Goal: Task Accomplishment & Management: Use online tool/utility

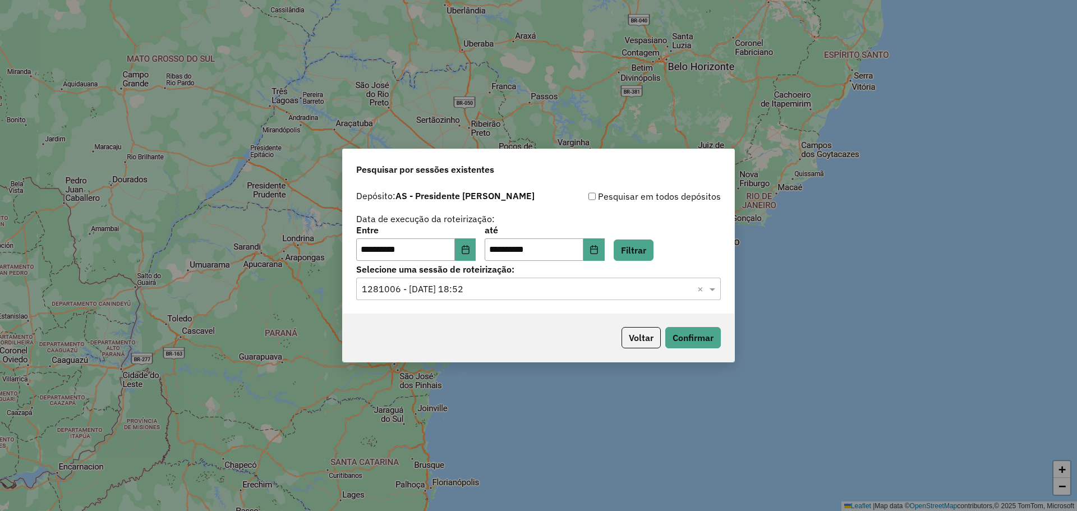
drag, startPoint x: 638, startPoint y: 335, endPoint x: 402, endPoint y: -63, distance: 462.8
click at [402, 0] on html "**********" at bounding box center [538, 255] width 1077 height 511
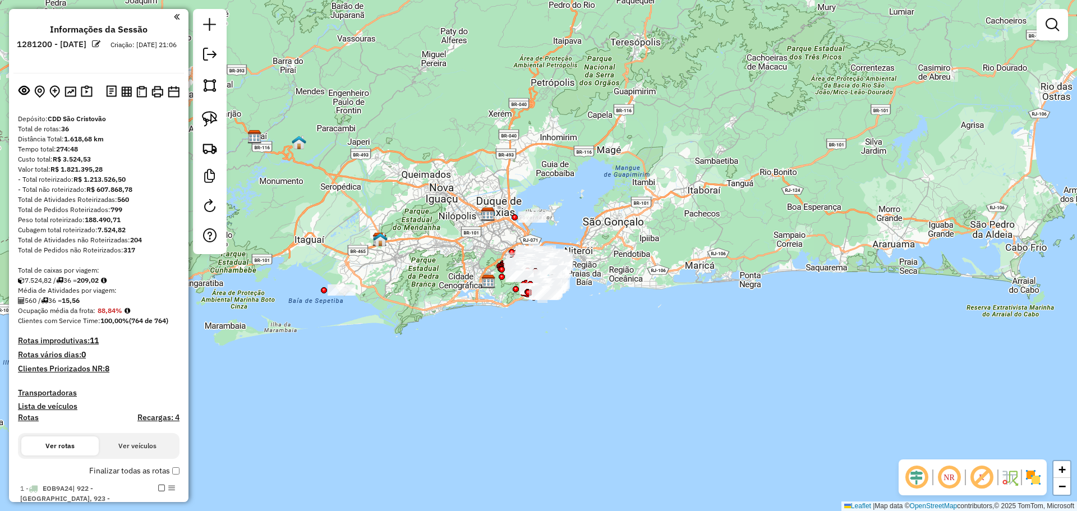
scroll to position [281, 0]
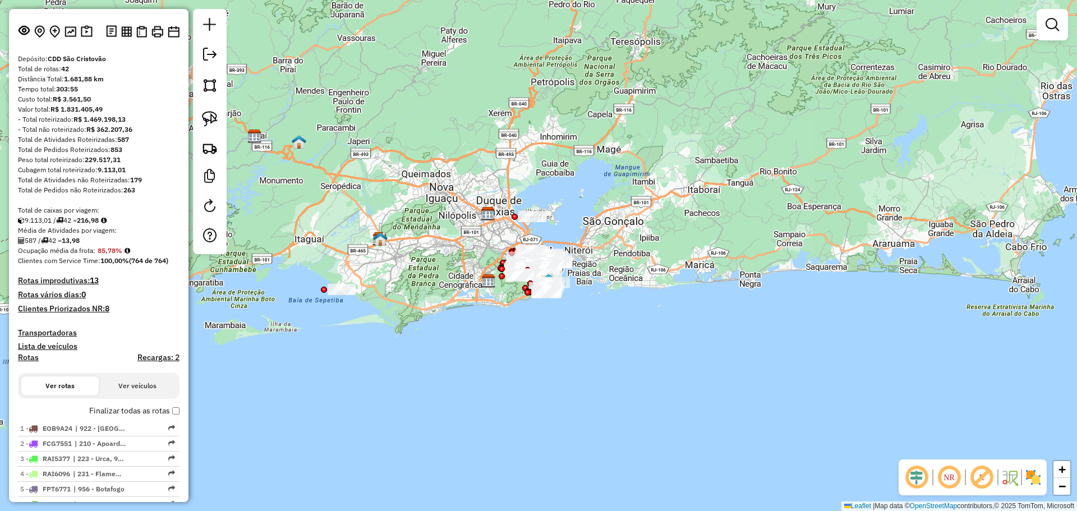
scroll to position [56, 0]
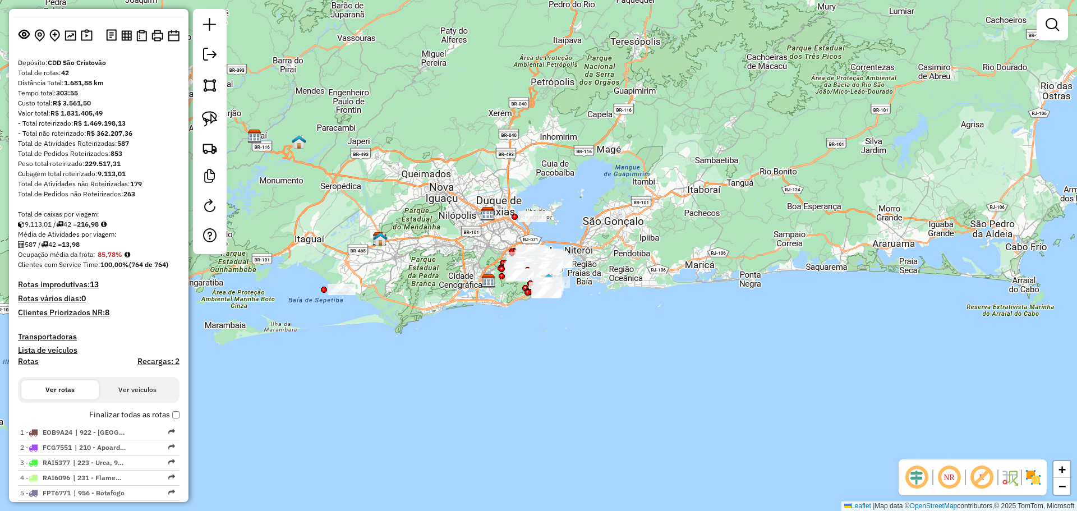
click at [137, 265] on strong "(764 de 764)" at bounding box center [148, 264] width 39 height 8
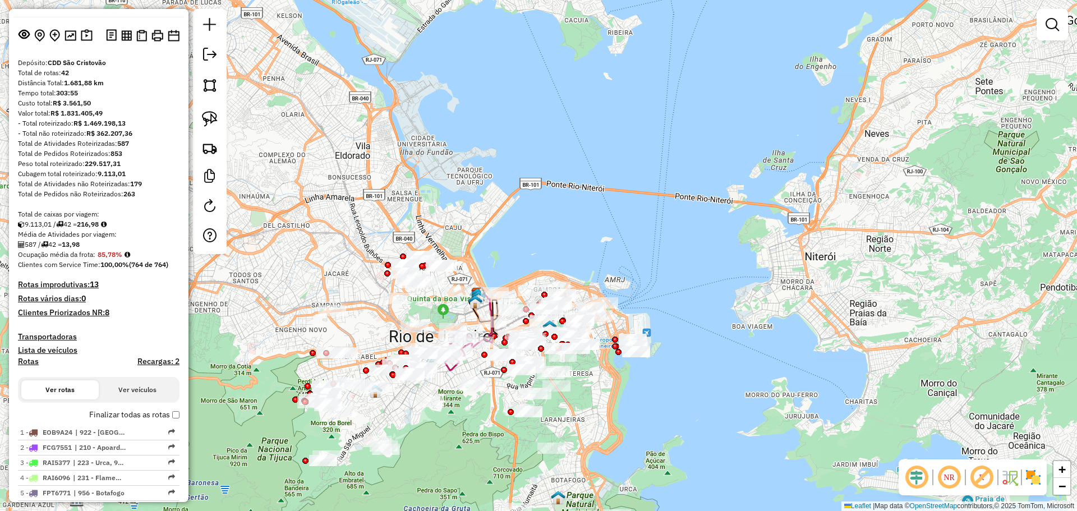
drag, startPoint x: 499, startPoint y: 387, endPoint x: 484, endPoint y: 396, distance: 17.6
click at [484, 396] on div "Janela de atendimento Grade de atendimento Capacidade Transportadoras Veículos …" at bounding box center [538, 255] width 1077 height 511
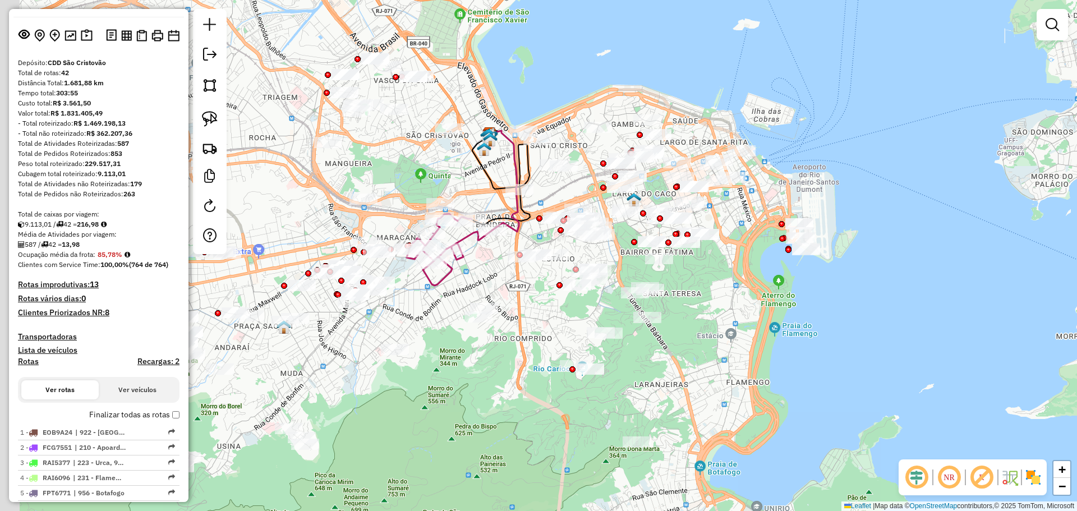
drag, startPoint x: 486, startPoint y: 427, endPoint x: 528, endPoint y: 372, distance: 69.2
click at [528, 372] on div "Janela de atendimento Grade de atendimento Capacidade Transportadoras Veículos …" at bounding box center [538, 255] width 1077 height 511
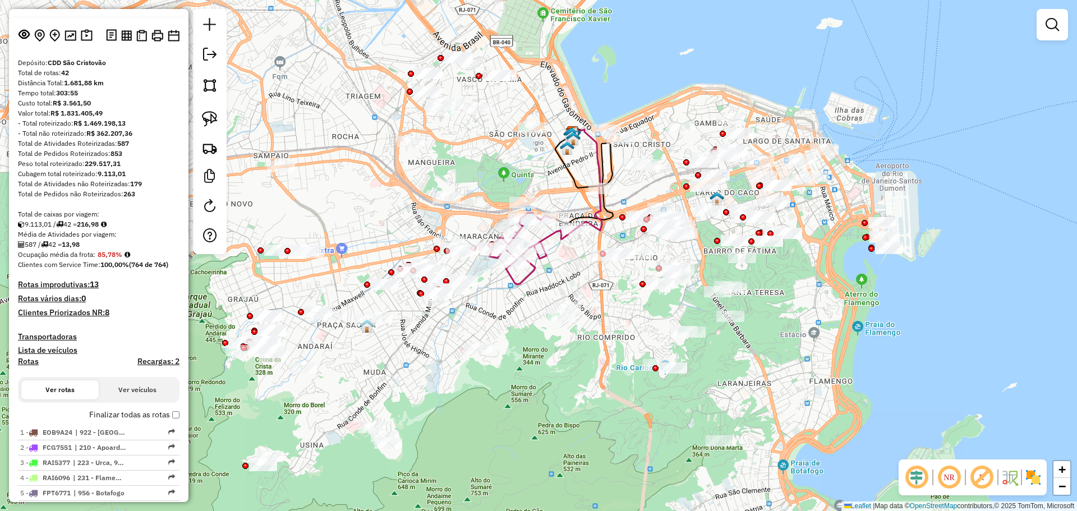
click at [412, 351] on div "Janela de atendimento Grade de atendimento Capacidade Transportadoras Veículos …" at bounding box center [538, 255] width 1077 height 511
drag, startPoint x: 399, startPoint y: 359, endPoint x: 418, endPoint y: 362, distance: 19.4
click at [418, 362] on div "Janela de atendimento Grade de atendimento Capacidade Transportadoras Veículos …" at bounding box center [538, 255] width 1077 height 511
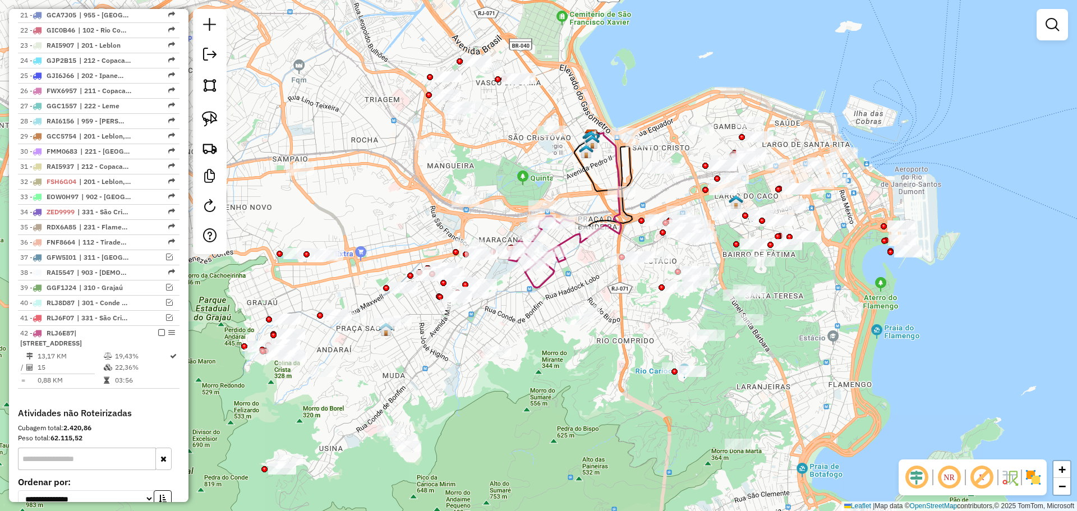
scroll to position [785, 0]
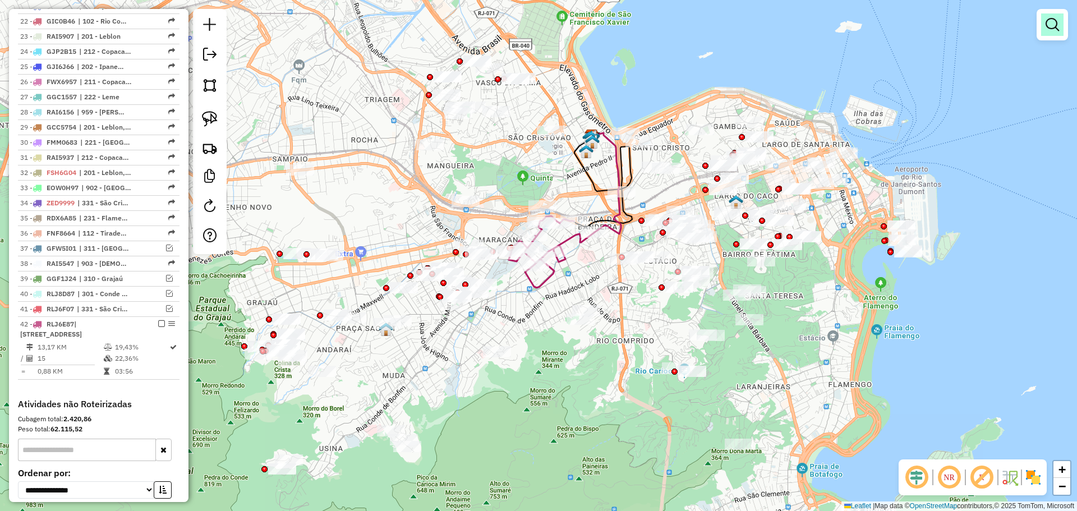
click at [1050, 22] on em at bounding box center [1052, 24] width 13 height 13
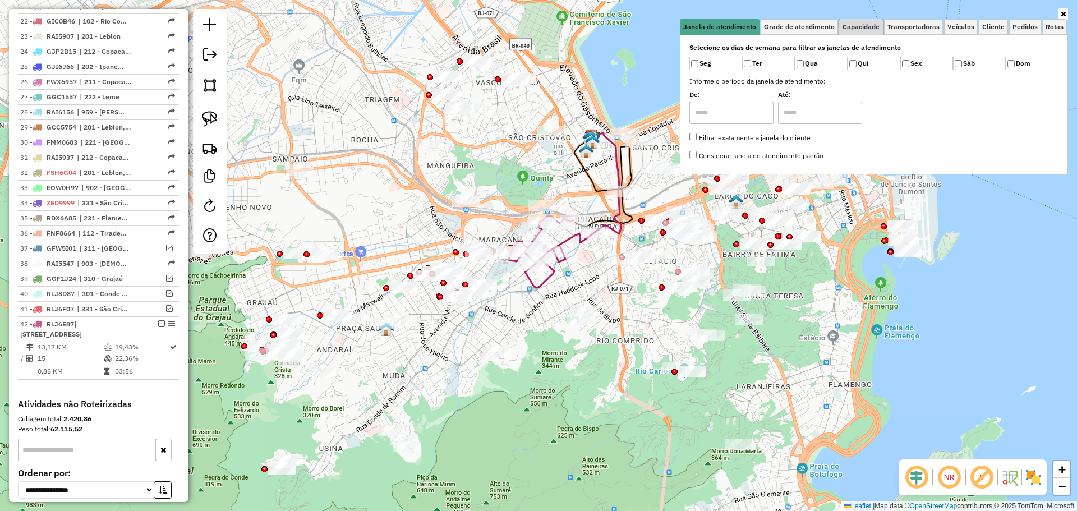
click at [875, 29] on span "Capacidade" at bounding box center [861, 27] width 37 height 7
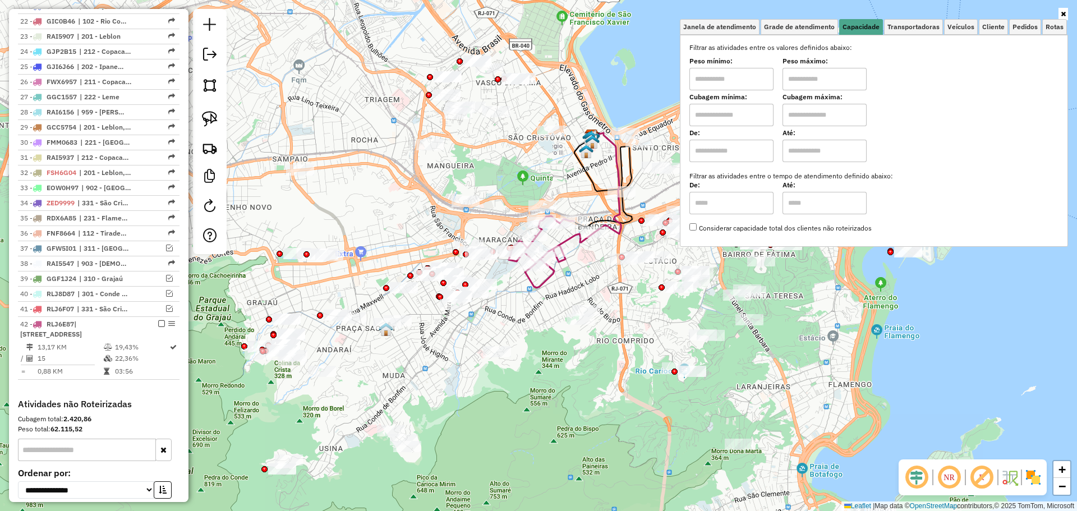
drag, startPoint x: 733, startPoint y: 110, endPoint x: 733, endPoint y: 126, distance: 15.7
click at [733, 110] on input "text" at bounding box center [731, 115] width 84 height 22
click at [838, 106] on input "text" at bounding box center [825, 115] width 84 height 22
click at [840, 118] on input "text" at bounding box center [825, 115] width 84 height 22
click at [729, 112] on input "****" at bounding box center [731, 115] width 84 height 22
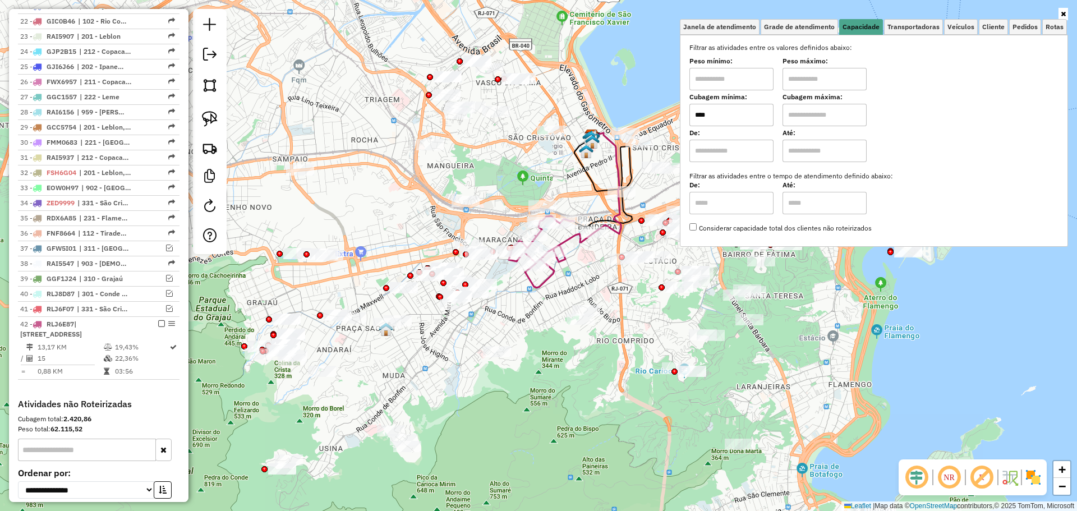
click at [729, 112] on input "****" at bounding box center [731, 115] width 84 height 22
type input "******"
click at [801, 113] on input "text" at bounding box center [825, 115] width 84 height 22
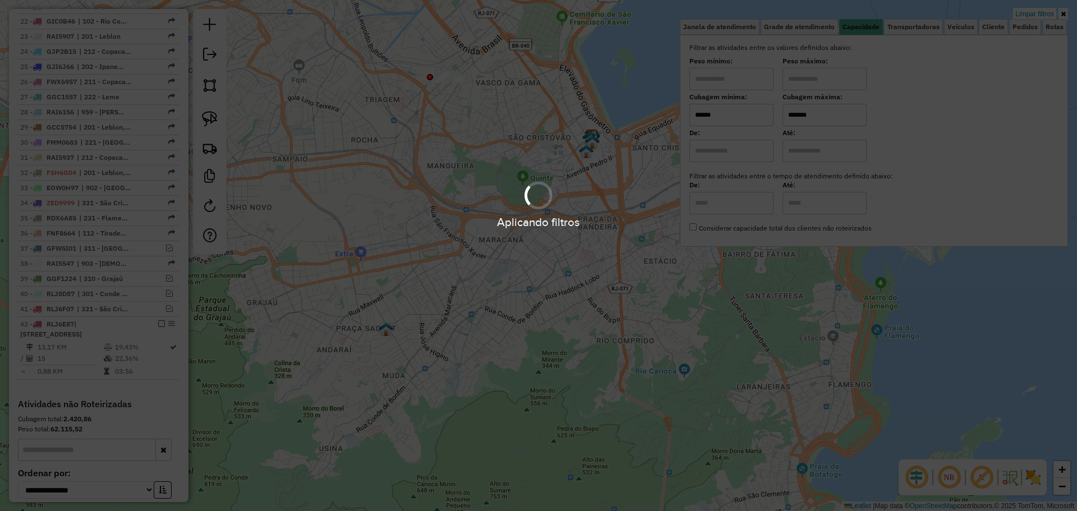
type input "*******"
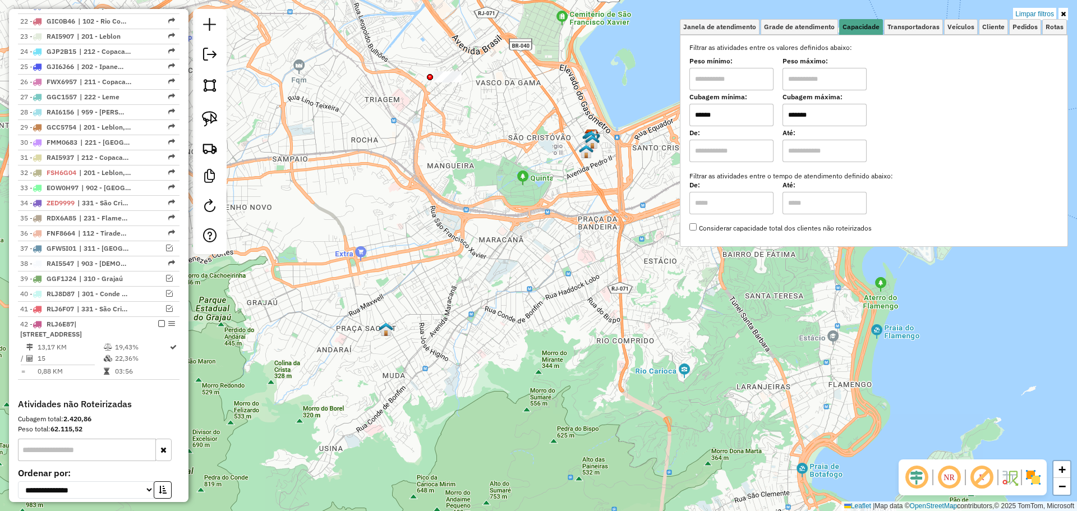
drag, startPoint x: 772, startPoint y: 315, endPoint x: 568, endPoint y: 246, distance: 215.7
click at [771, 315] on div "Limpar filtros Janela de atendimento Grade de atendimento Capacidade Transporta…" at bounding box center [538, 255] width 1077 height 511
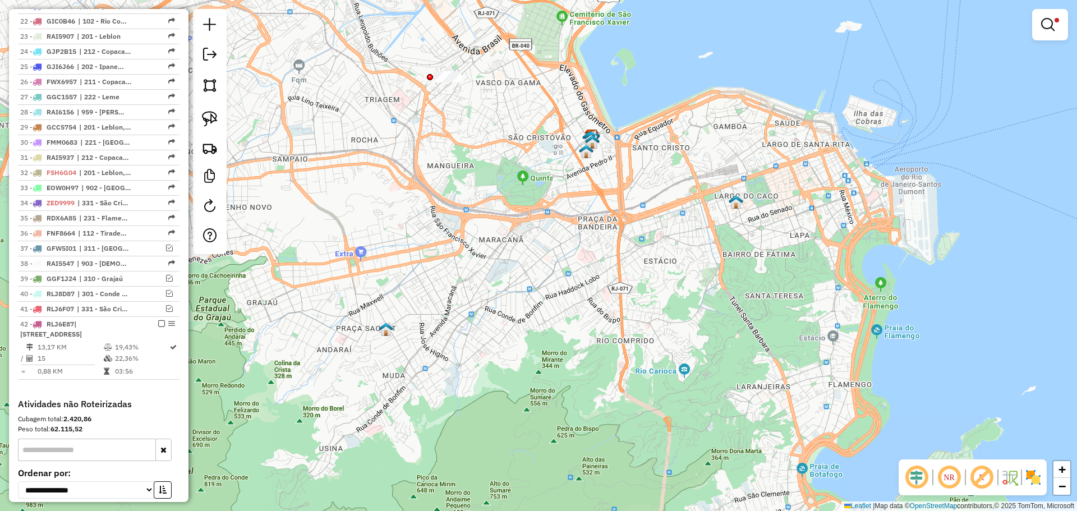
drag, startPoint x: 555, startPoint y: 246, endPoint x: 528, endPoint y: 327, distance: 85.9
click at [528, 328] on div "Limpar filtros Janela de atendimento Grade de atendimento Capacidade Transporta…" at bounding box center [538, 255] width 1077 height 511
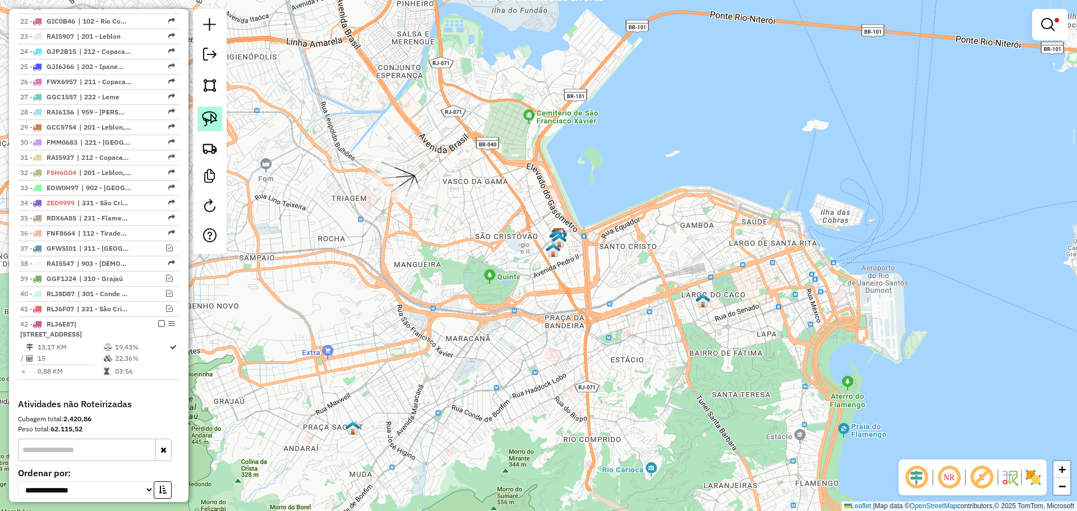
click at [211, 113] on img at bounding box center [210, 119] width 16 height 16
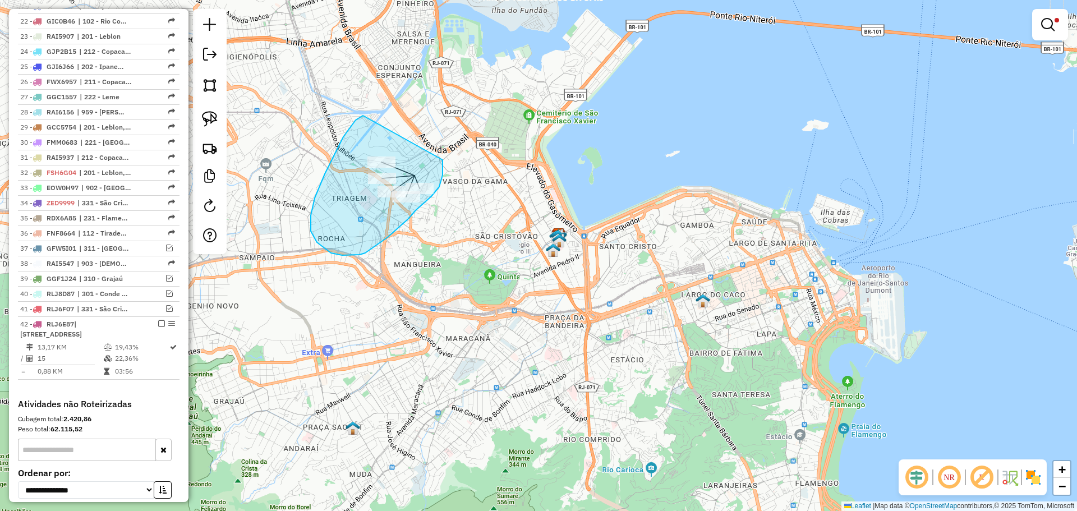
drag, startPoint x: 363, startPoint y: 116, endPoint x: 443, endPoint y: 160, distance: 91.2
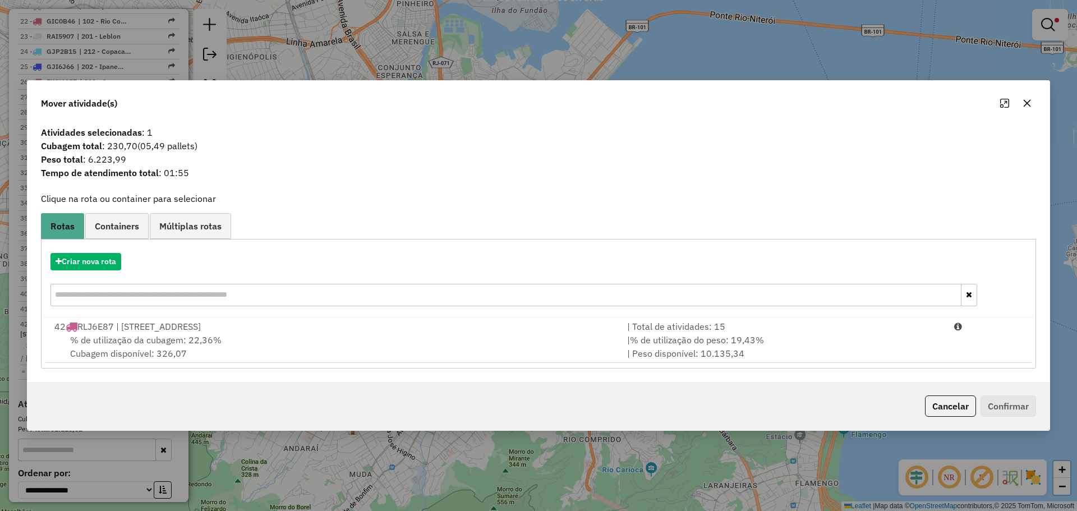
click at [1033, 96] on button "button" at bounding box center [1027, 103] width 18 height 18
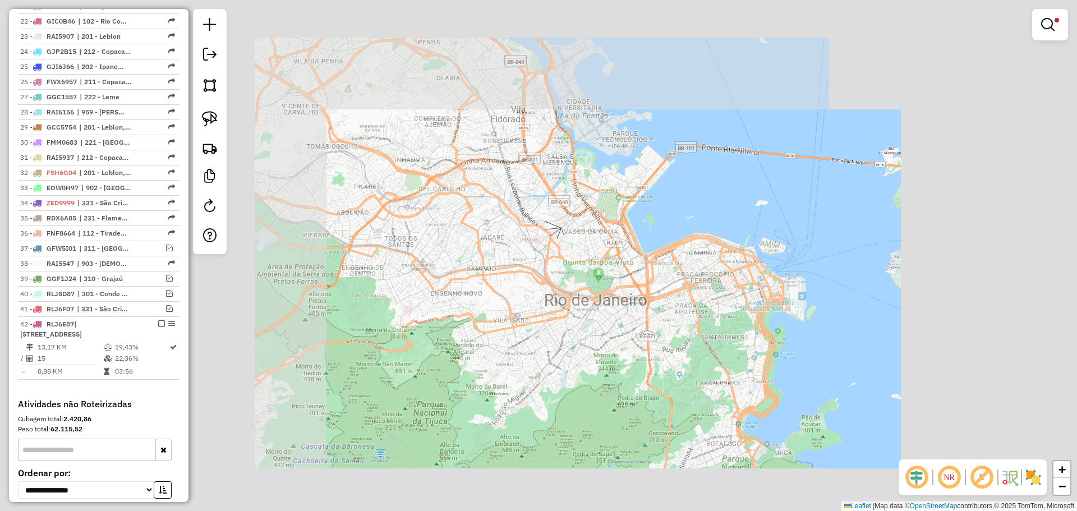
click at [604, 374] on div "Limpar filtros Janela de atendimento Grade de atendimento Capacidade Transporta…" at bounding box center [538, 255] width 1077 height 511
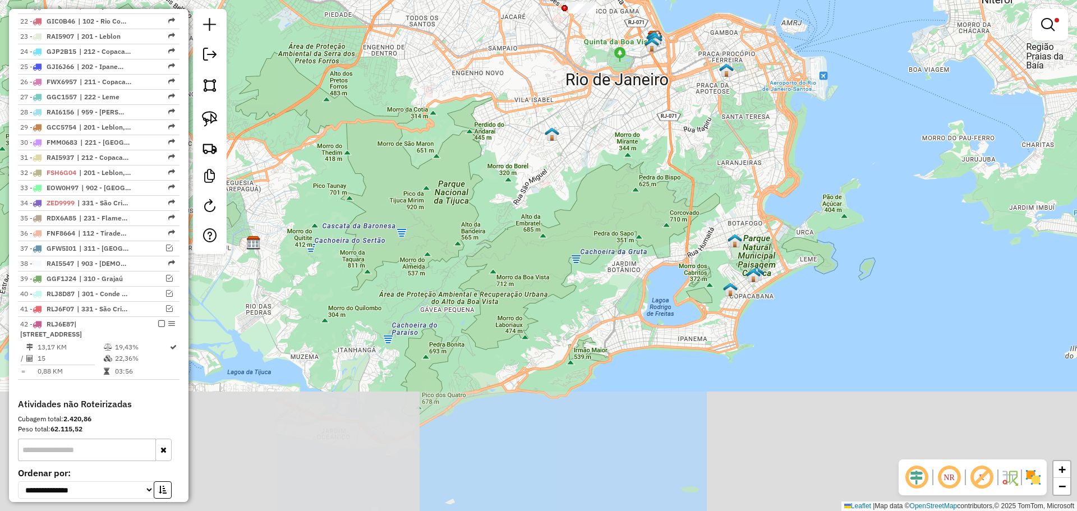
drag, startPoint x: 589, startPoint y: 410, endPoint x: 612, endPoint y: 192, distance: 219.4
click at [612, 192] on div "Limpar filtros Janela de atendimento Grade de atendimento Capacidade Transporta…" at bounding box center [538, 255] width 1077 height 511
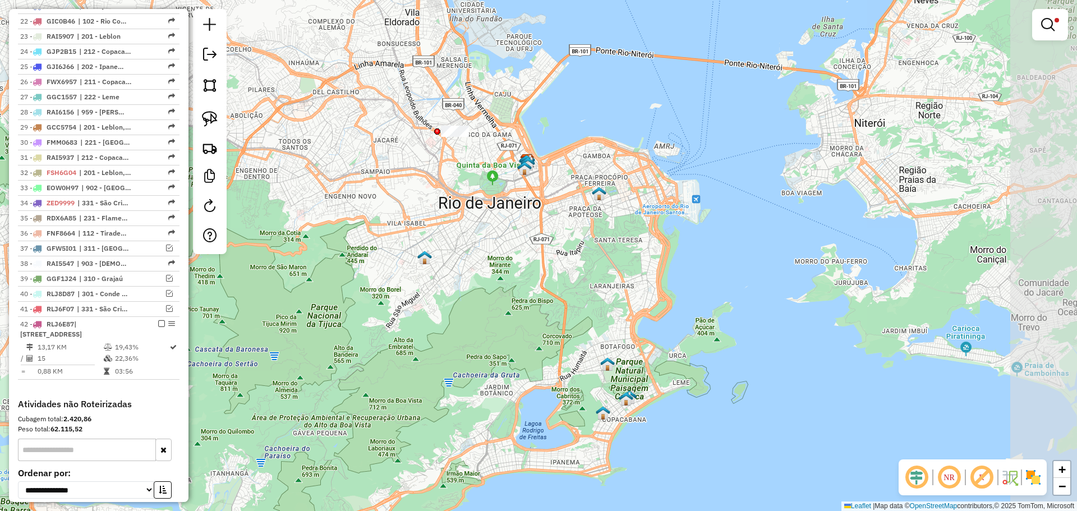
drag, startPoint x: 660, startPoint y: 214, endPoint x: 536, endPoint y: 334, distance: 172.6
click at [536, 334] on div "Limpar filtros Janela de atendimento Grade de atendimento Capacidade Transporta…" at bounding box center [538, 255] width 1077 height 511
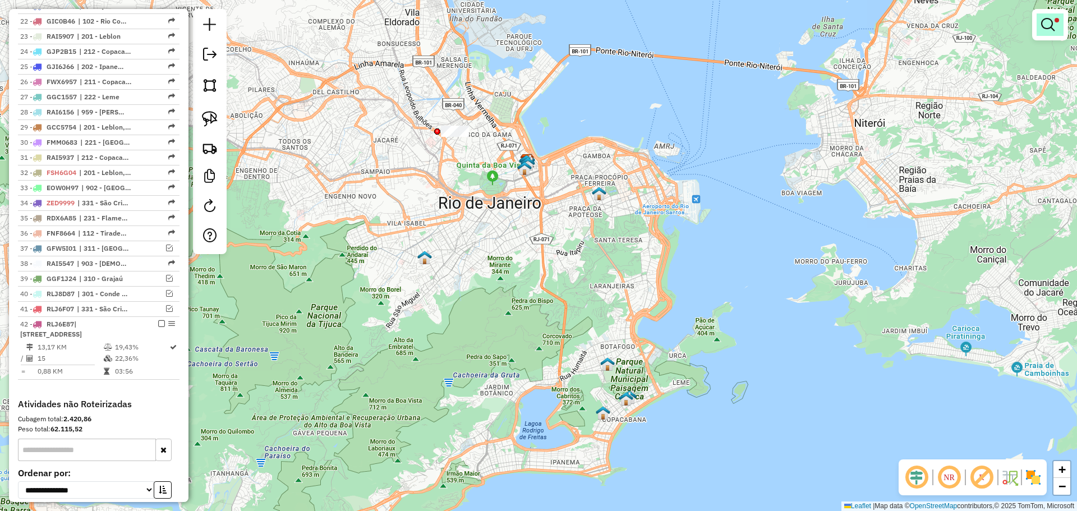
click at [1042, 26] on em at bounding box center [1047, 24] width 13 height 13
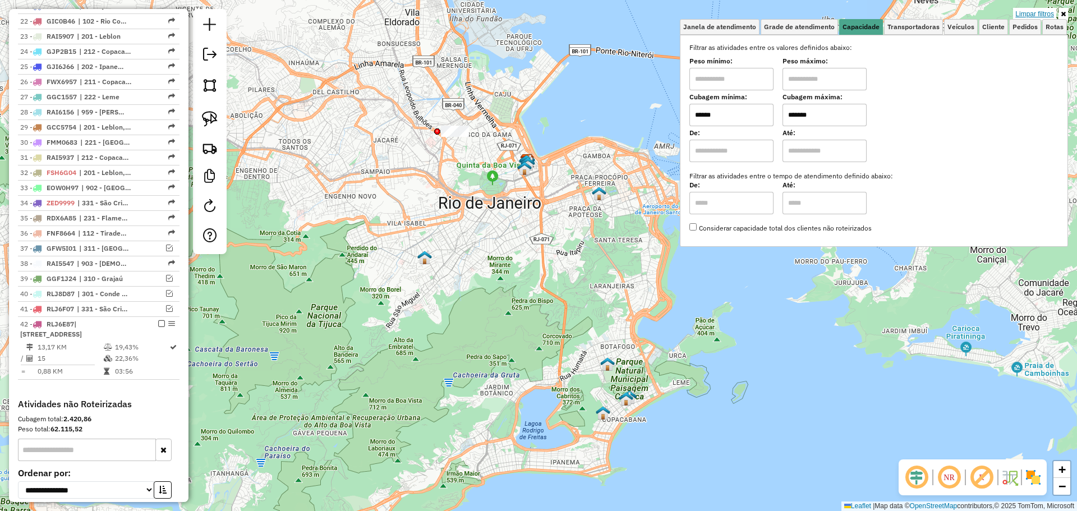
click at [1019, 13] on link "Limpar filtros" at bounding box center [1034, 14] width 43 height 12
click at [1019, 13] on div "Limpar filtros Janela de atendimento Grade de atendimento Capacidade Transporta…" at bounding box center [538, 255] width 1077 height 511
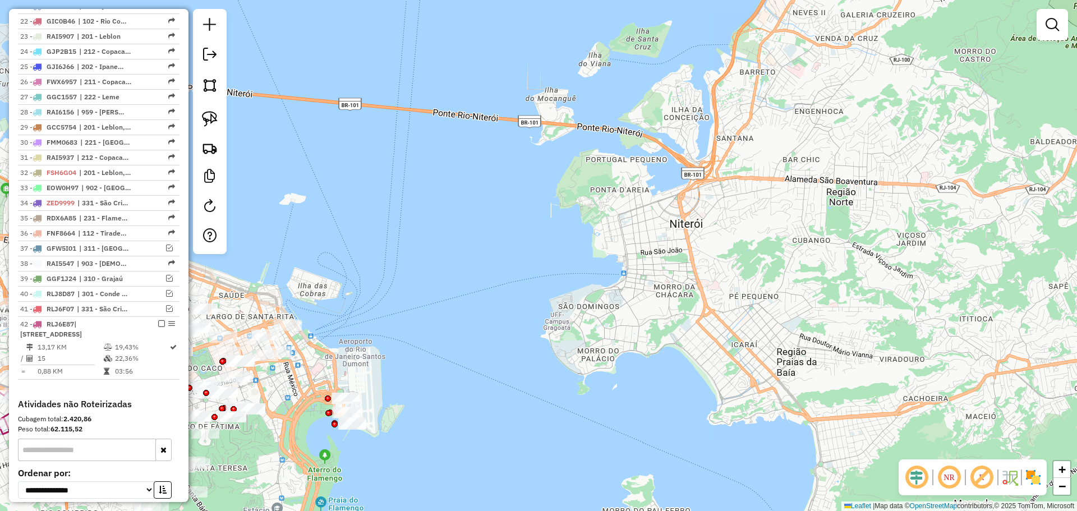
click at [479, 252] on div "Janela de atendimento Grade de atendimento Capacidade Transportadoras Veículos …" at bounding box center [538, 255] width 1077 height 511
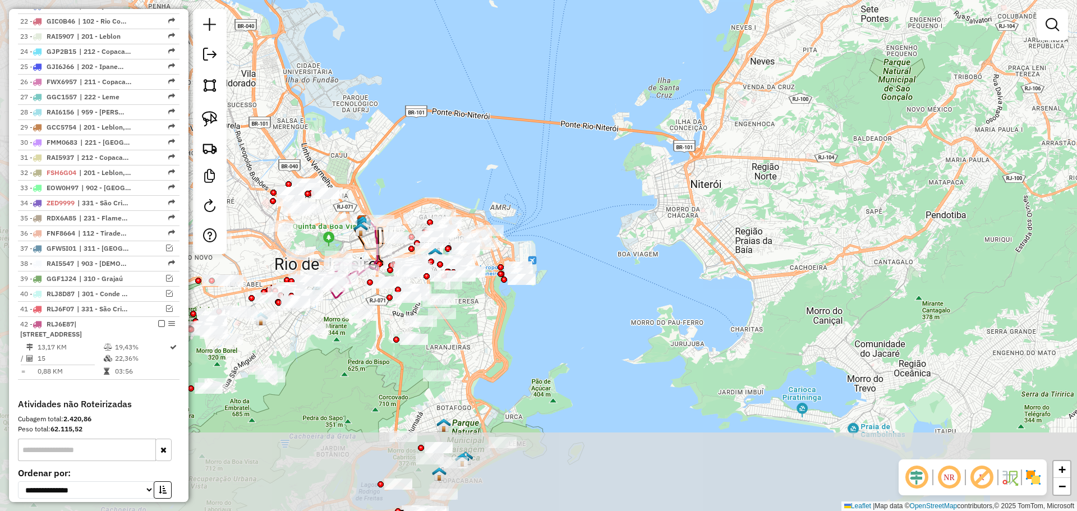
drag, startPoint x: 334, startPoint y: 412, endPoint x: 440, endPoint y: 321, distance: 139.6
click at [475, 319] on div "Janela de atendimento Grade de atendimento Capacidade Transportadoras Veículos …" at bounding box center [538, 255] width 1077 height 511
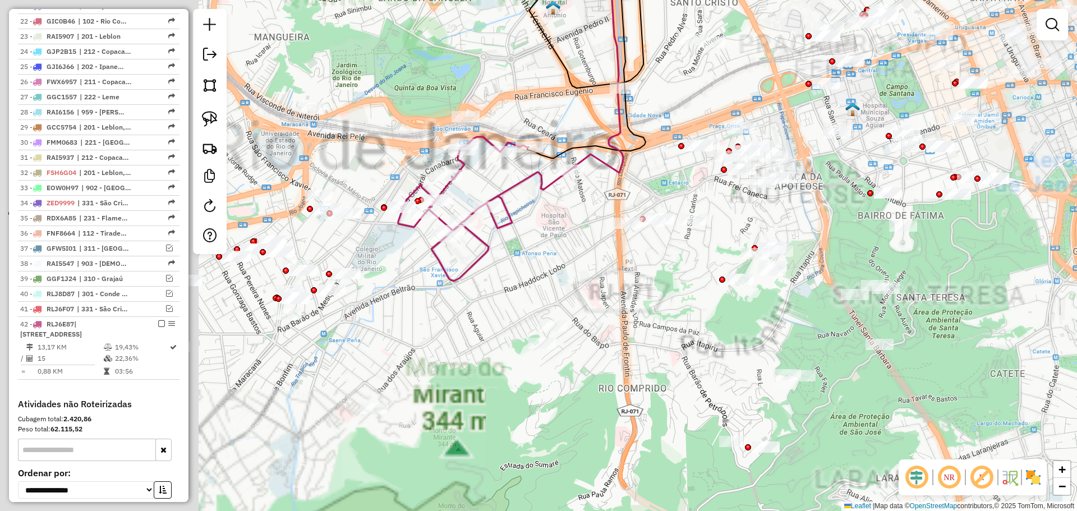
drag, startPoint x: 361, startPoint y: 327, endPoint x: 599, endPoint y: 352, distance: 238.6
click at [599, 352] on div "Janela de atendimento Grade de atendimento Capacidade Transportadoras Veículos …" at bounding box center [538, 255] width 1077 height 511
